Goal: Book appointment/travel/reservation

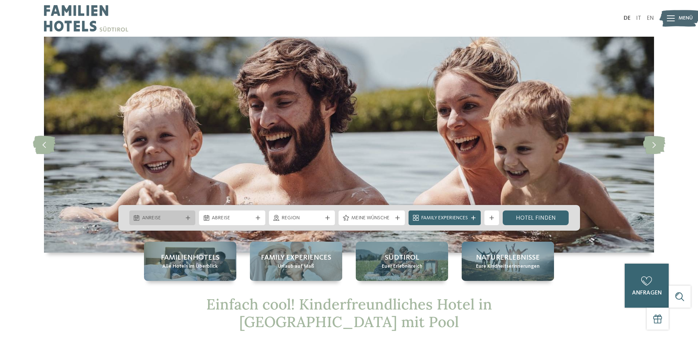
click at [172, 213] on div "Anreise" at bounding box center [162, 217] width 66 height 15
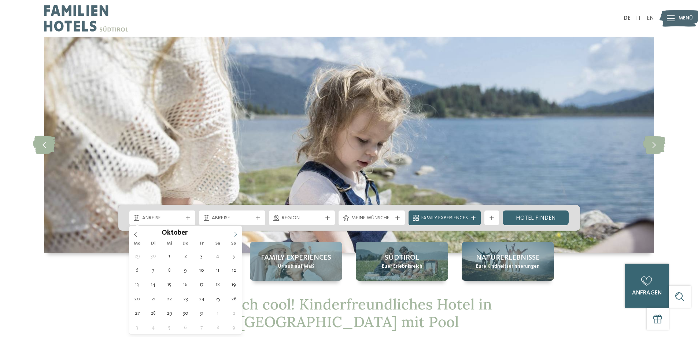
click at [239, 234] on span at bounding box center [236, 232] width 12 height 12
type div "[DATE]"
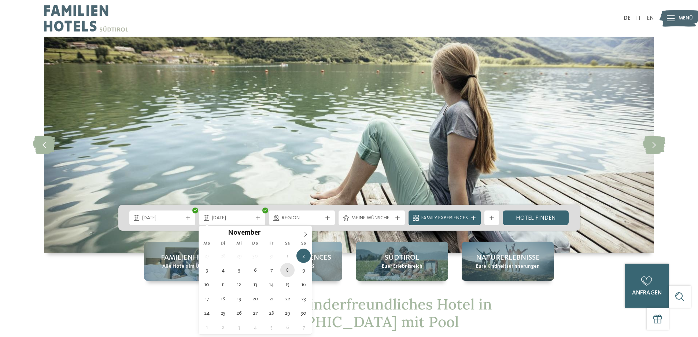
type div "08.11.2025"
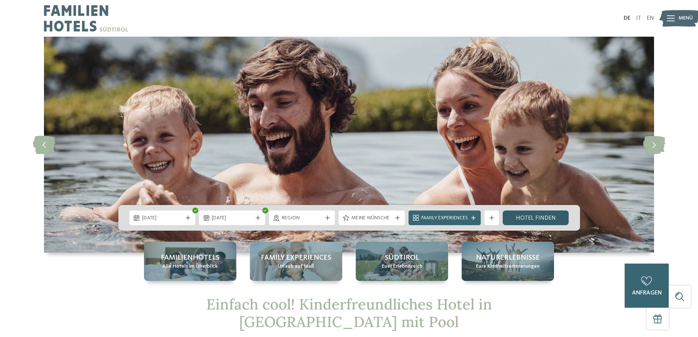
click at [552, 217] on link "Hotel finden" at bounding box center [536, 217] width 66 height 15
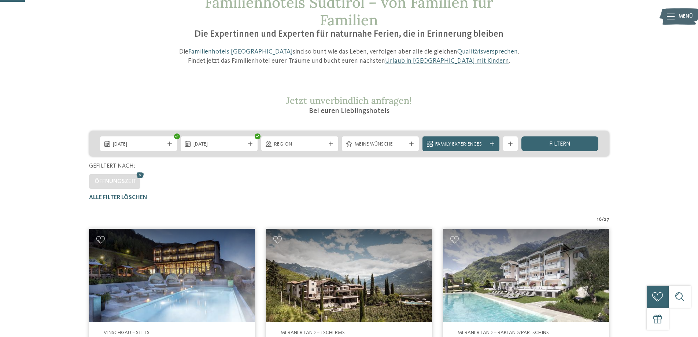
scroll to position [57, 0]
click at [580, 145] on div "filtern" at bounding box center [560, 144] width 77 height 15
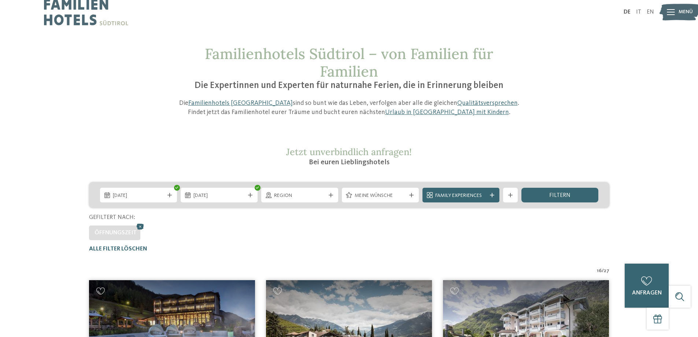
scroll to position [0, 0]
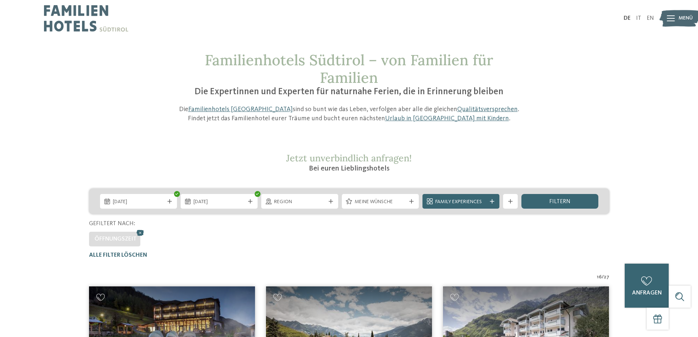
click at [400, 193] on div "01.11.2025 08.11.2025" at bounding box center [349, 201] width 521 height 26
click at [395, 201] on span "Meine Wünsche" at bounding box center [380, 201] width 51 height 7
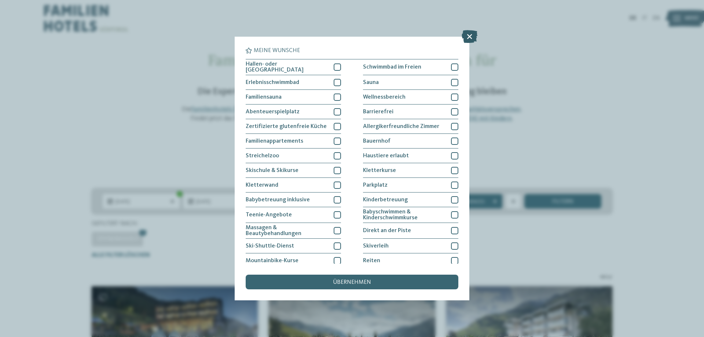
click at [472, 35] on icon at bounding box center [470, 36] width 16 height 13
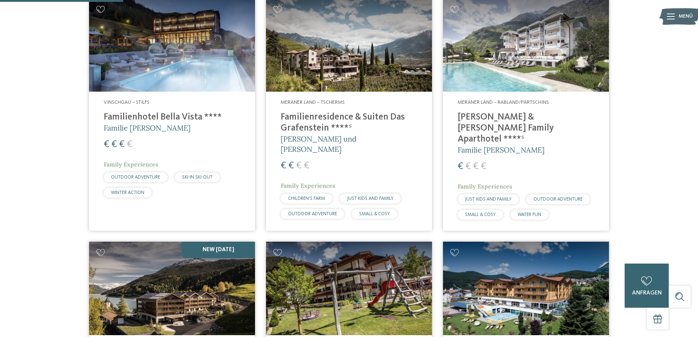
scroll to position [257, 0]
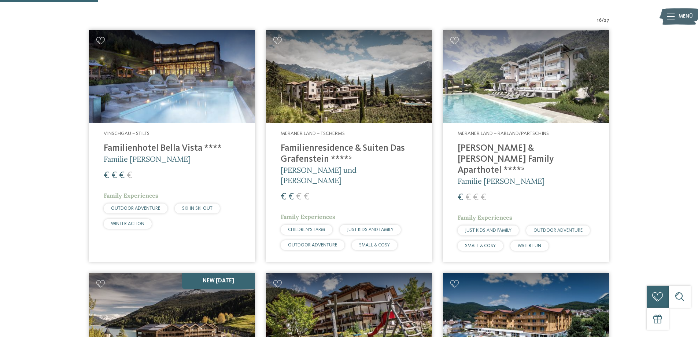
click at [506, 108] on img at bounding box center [526, 76] width 166 height 93
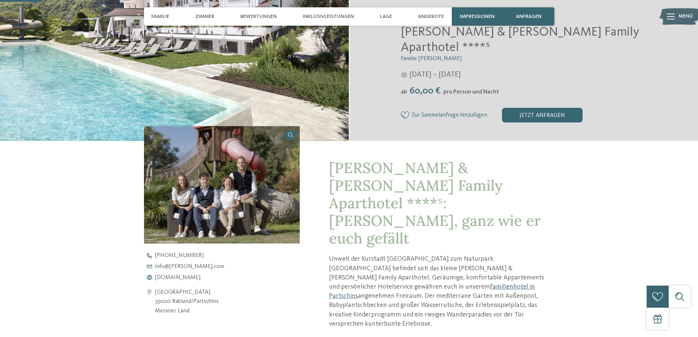
scroll to position [147, 0]
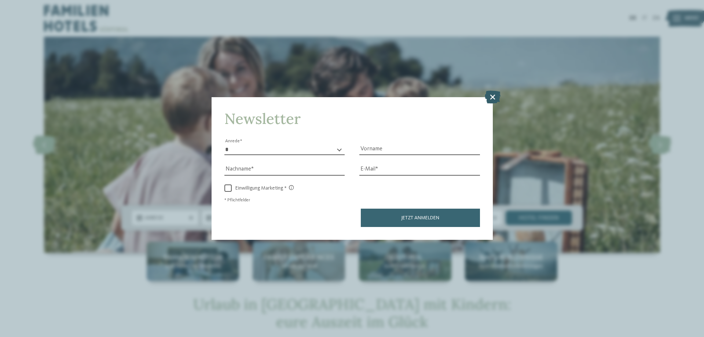
click at [492, 96] on icon at bounding box center [493, 97] width 16 height 13
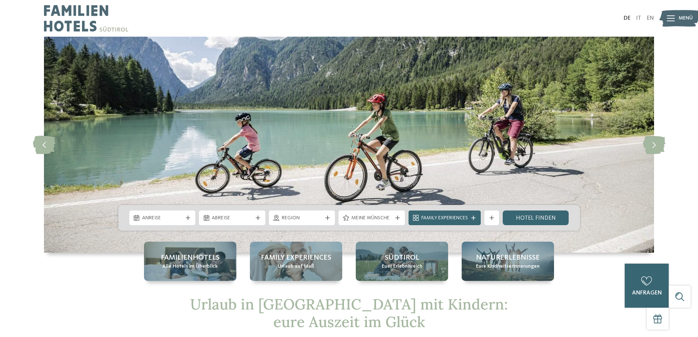
click at [176, 221] on span "Anreise" at bounding box center [162, 217] width 41 height 7
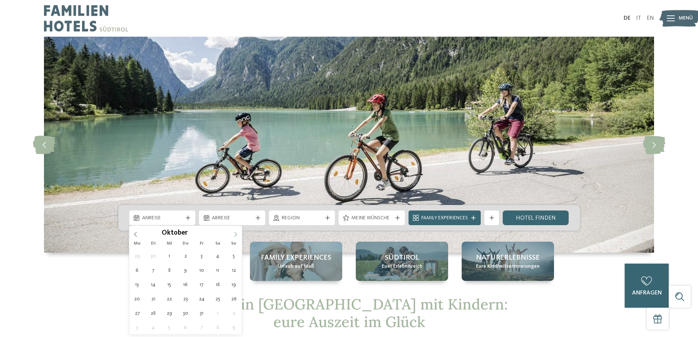
click at [234, 234] on icon at bounding box center [235, 234] width 5 height 5
type div "01.11.2025"
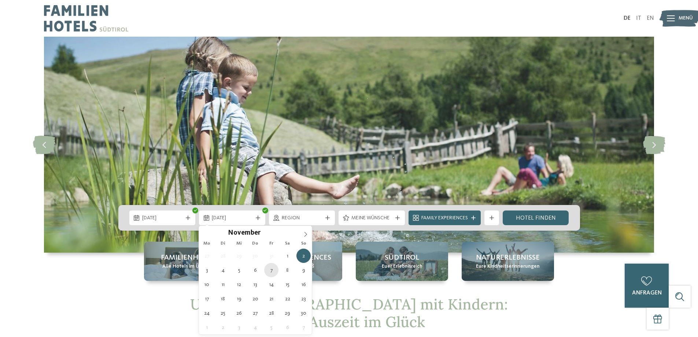
type div "07.11.2025"
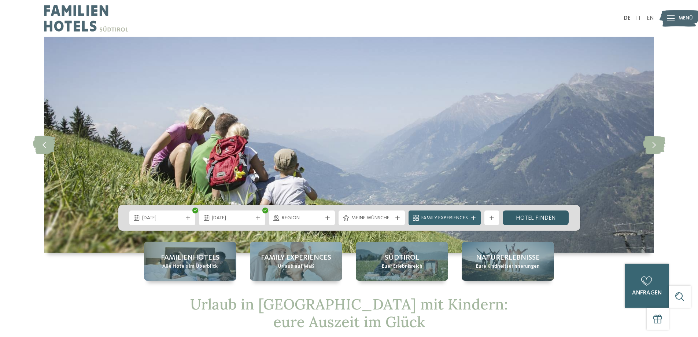
click at [529, 217] on link "Hotel finden" at bounding box center [536, 217] width 66 height 15
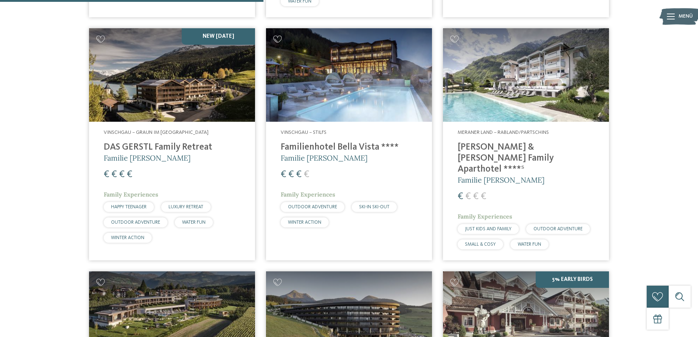
scroll to position [754, 0]
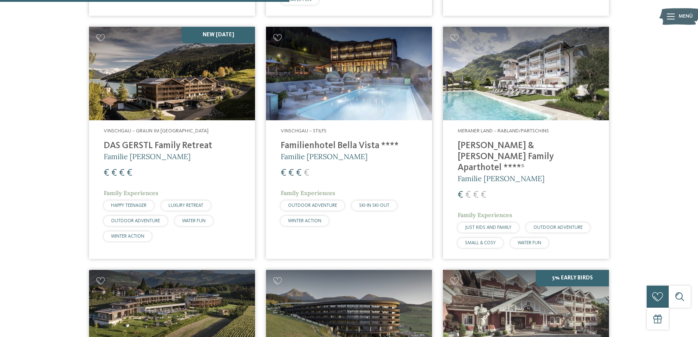
click at [484, 173] on div "Meraner Land – Rabland/Partschins [PERSON_NAME] & [PERSON_NAME] Family Aparthot…" at bounding box center [526, 189] width 166 height 139
